Goal: Task Accomplishment & Management: Use online tool/utility

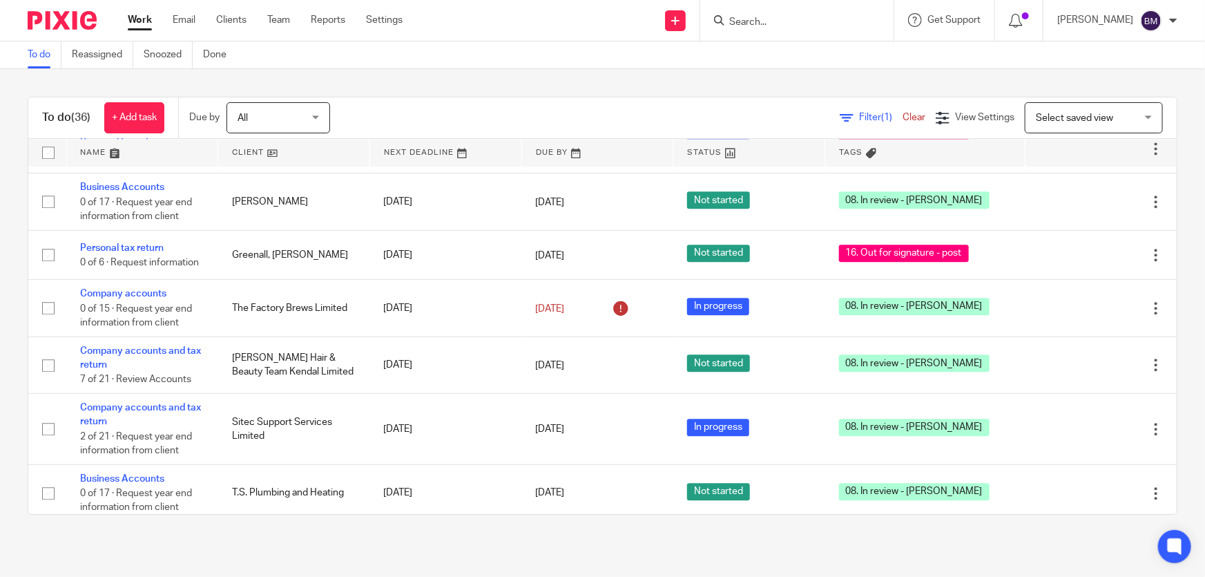
scroll to position [1610, 0]
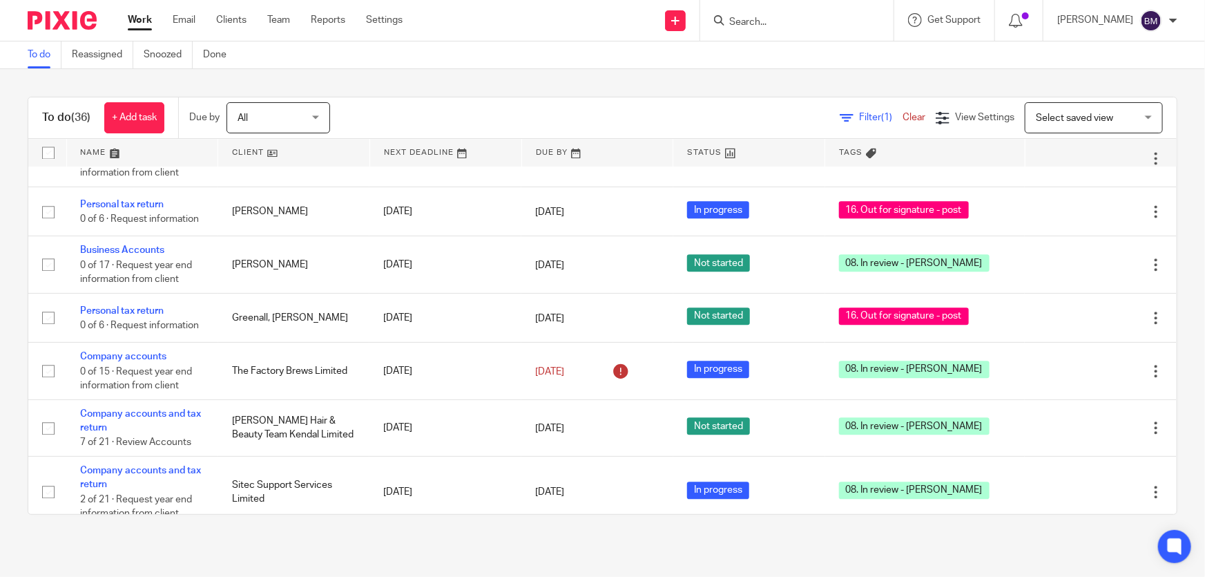
click at [852, 21] on input "Search" at bounding box center [790, 23] width 124 height 12
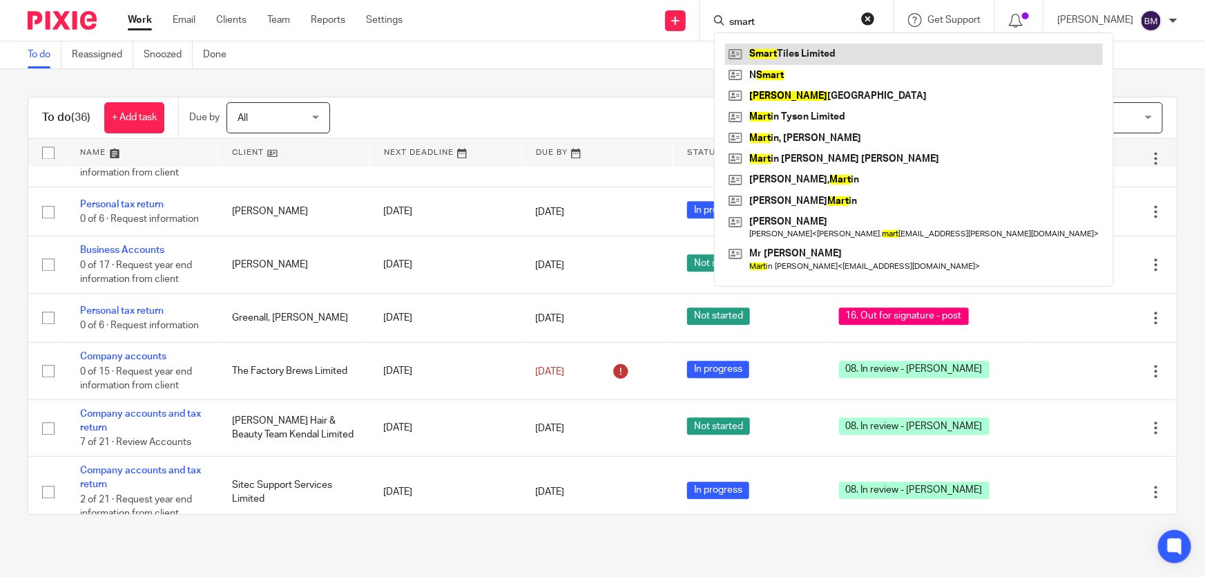
type input "smart"
click at [862, 44] on link at bounding box center [914, 54] width 378 height 21
click at [825, 50] on link at bounding box center [914, 54] width 378 height 21
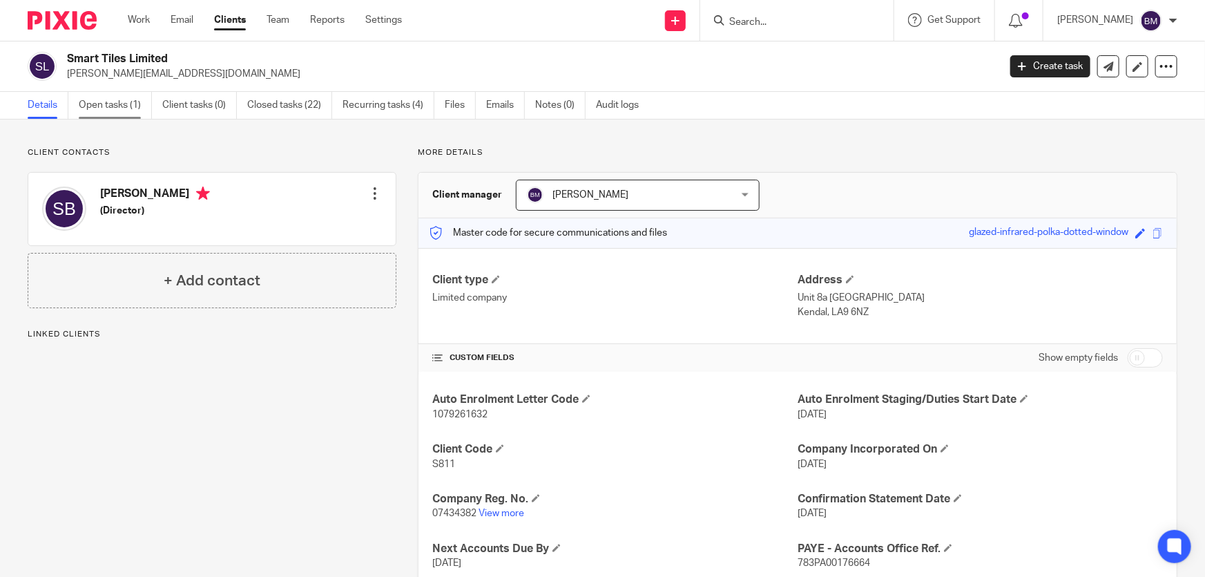
click at [116, 104] on link "Open tasks (1)" at bounding box center [115, 105] width 73 height 27
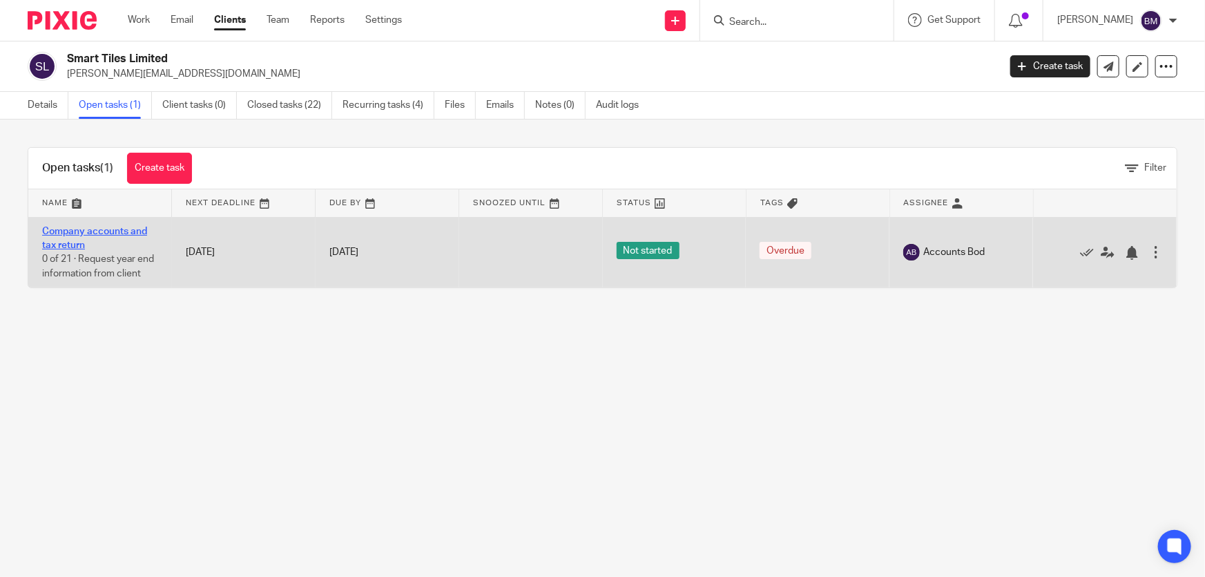
click at [88, 233] on link "Company accounts and tax return" at bounding box center [94, 238] width 105 height 23
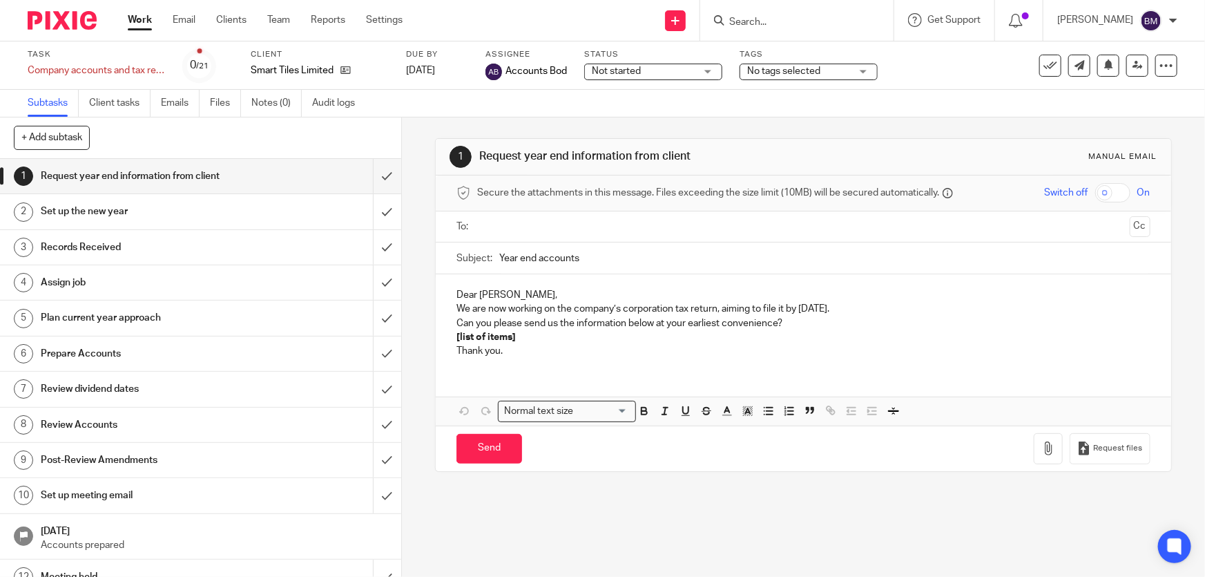
click at [779, 69] on span "No tags selected" at bounding box center [783, 71] width 73 height 10
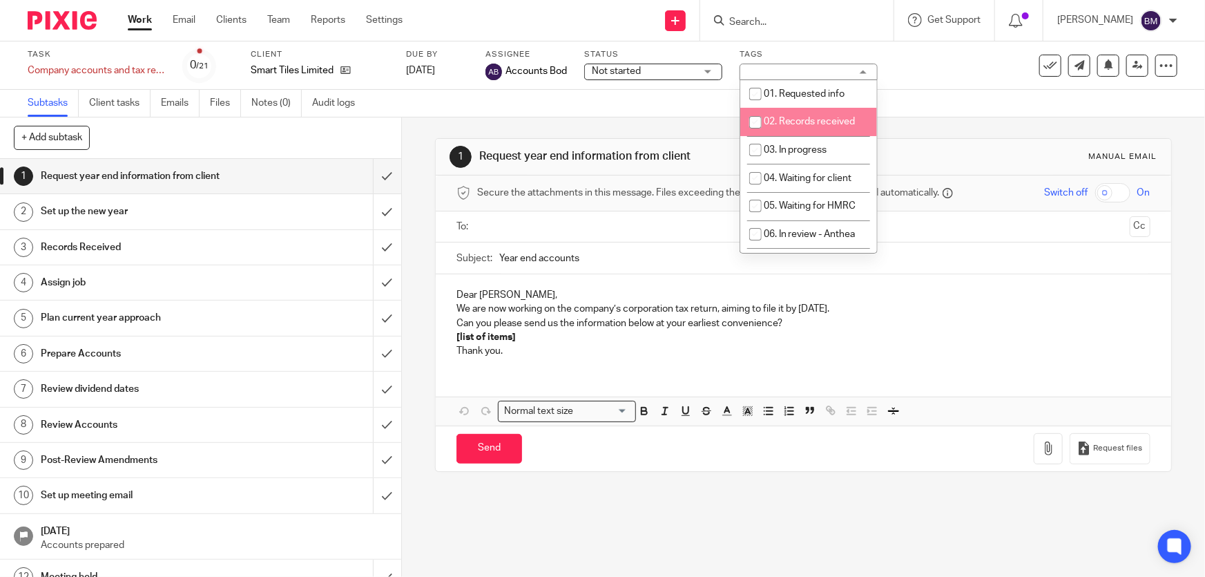
click at [811, 121] on span "02. Records received" at bounding box center [810, 122] width 92 height 10
checkbox input "true"
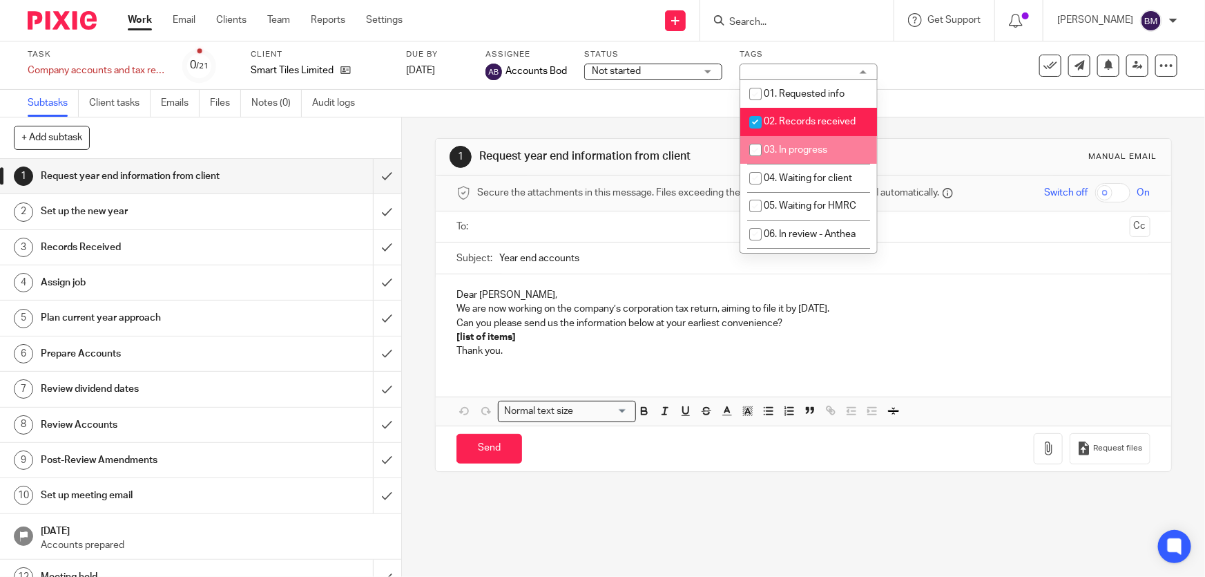
click at [987, 75] on div "See template in use Advanced task editor Copy task Change schedule Delete" at bounding box center [1083, 66] width 192 height 22
